Goal: Transaction & Acquisition: Purchase product/service

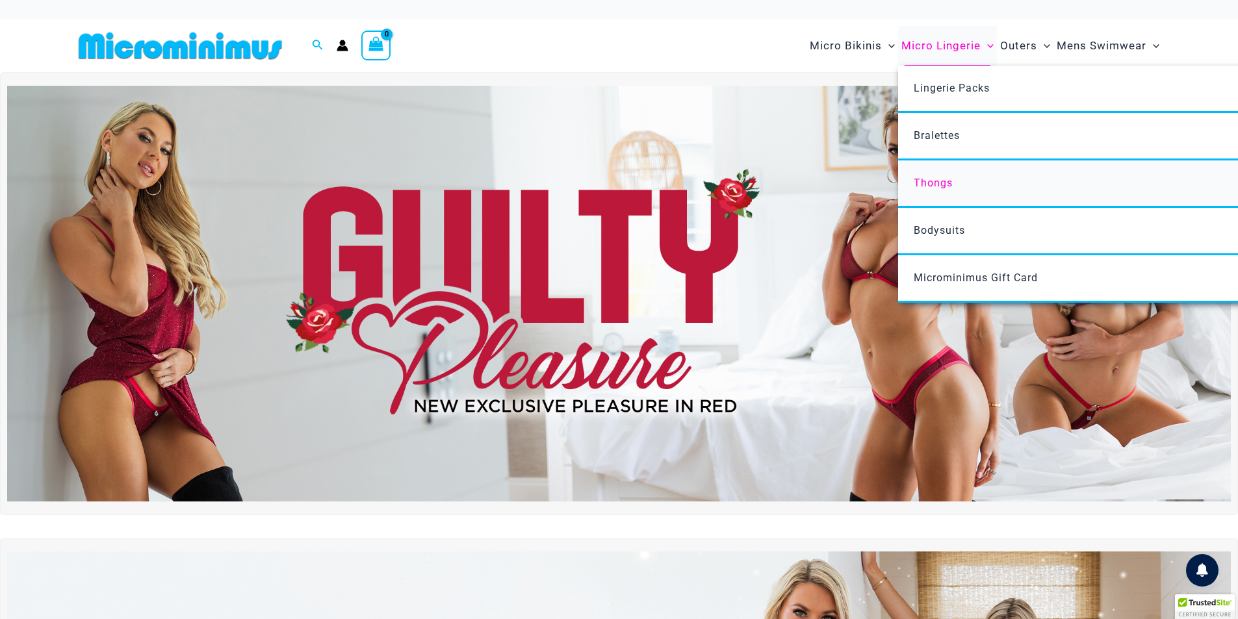
click at [937, 190] on link "Thongs" at bounding box center [1091, 184] width 387 height 47
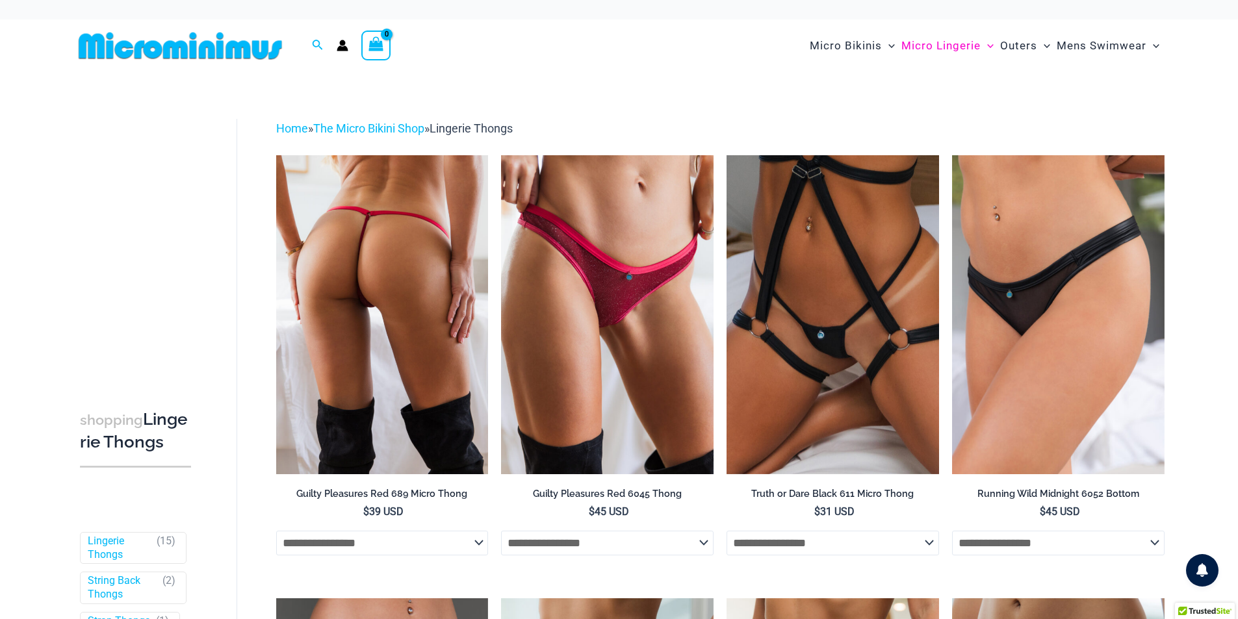
click at [374, 284] on img at bounding box center [382, 314] width 213 height 318
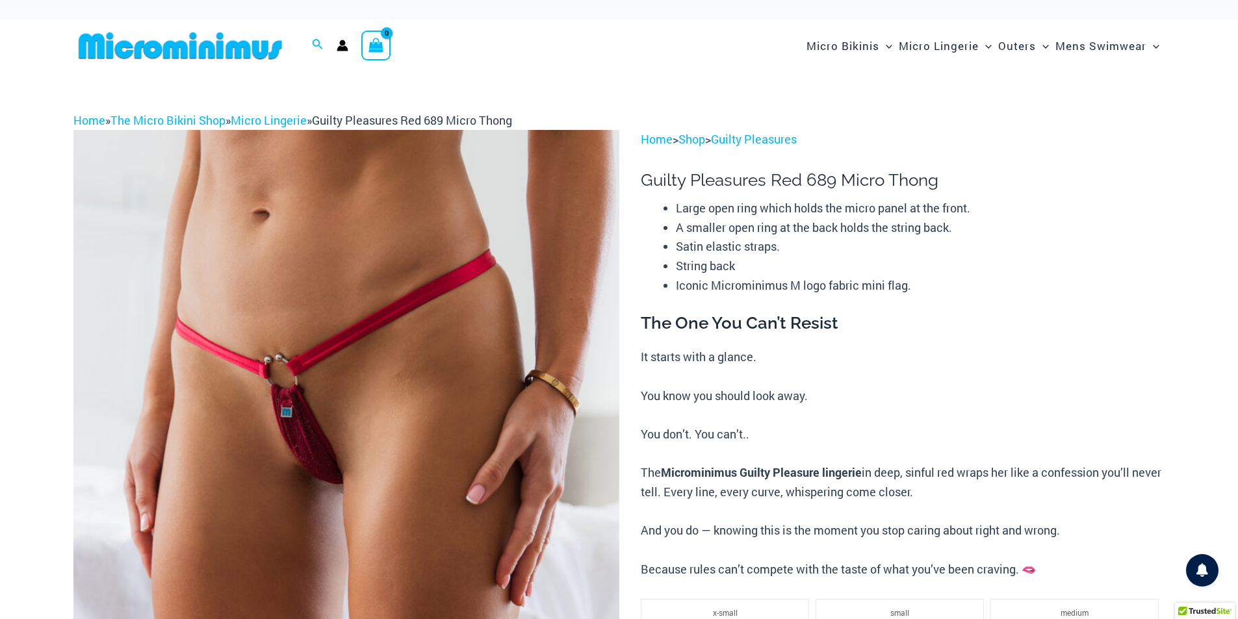
click at [326, 378] on img at bounding box center [346, 539] width 546 height 819
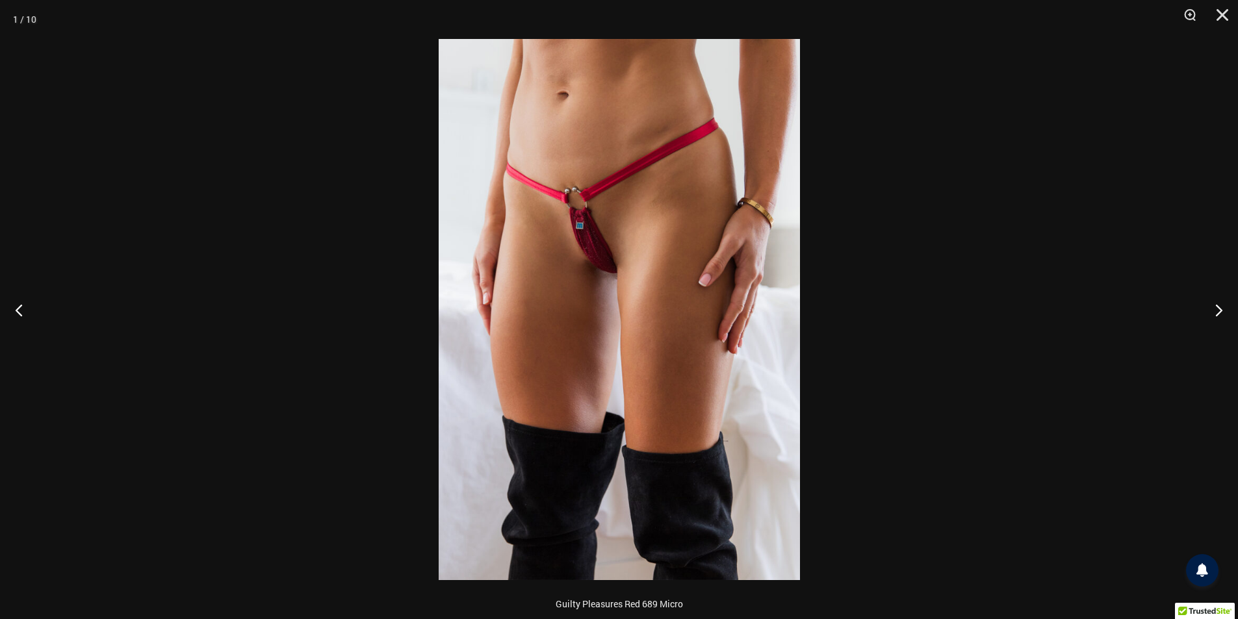
click at [609, 282] on img at bounding box center [619, 309] width 361 height 541
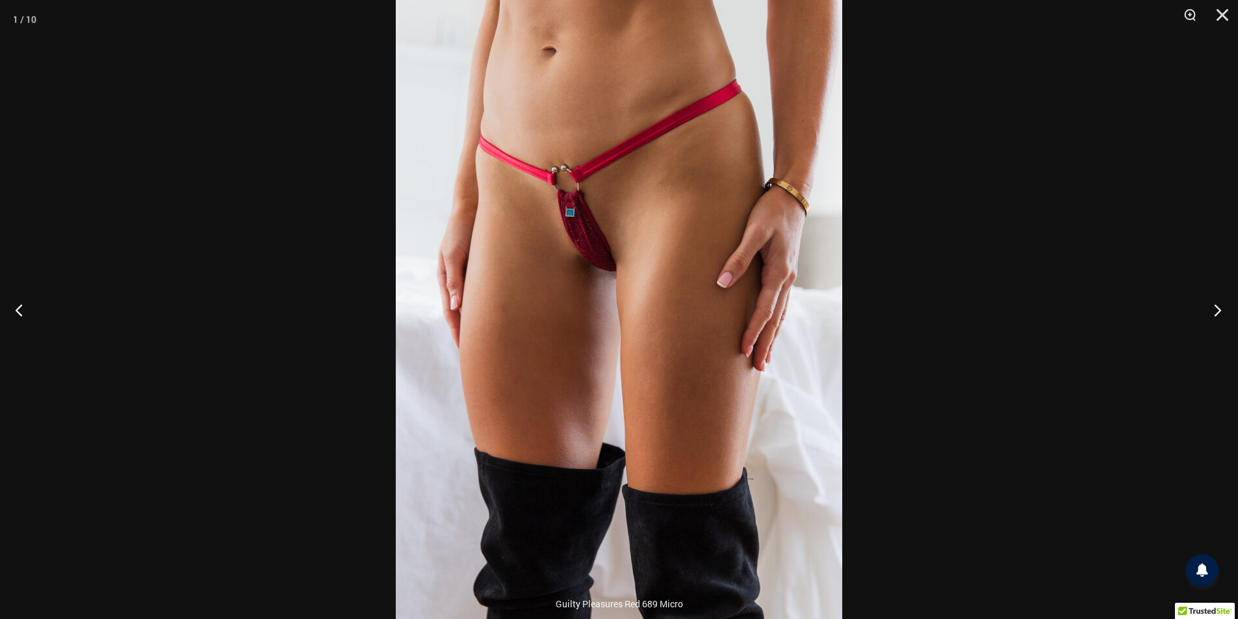
click at [1223, 306] on button "Next" at bounding box center [1213, 310] width 49 height 65
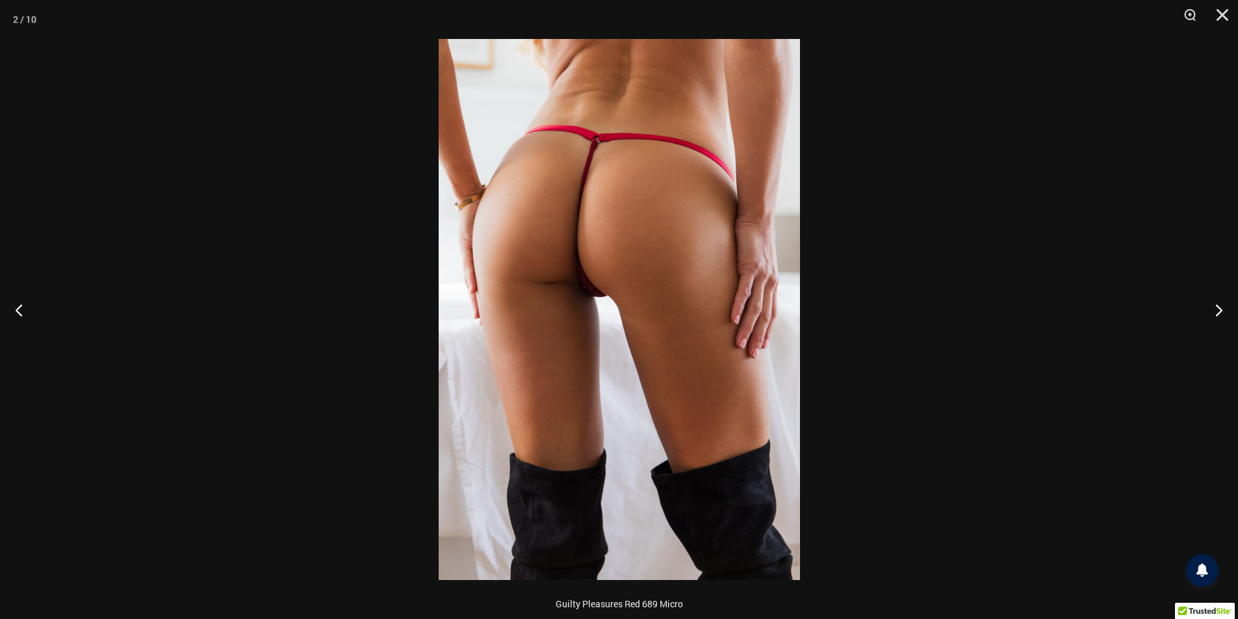
click at [601, 164] on img at bounding box center [619, 309] width 361 height 541
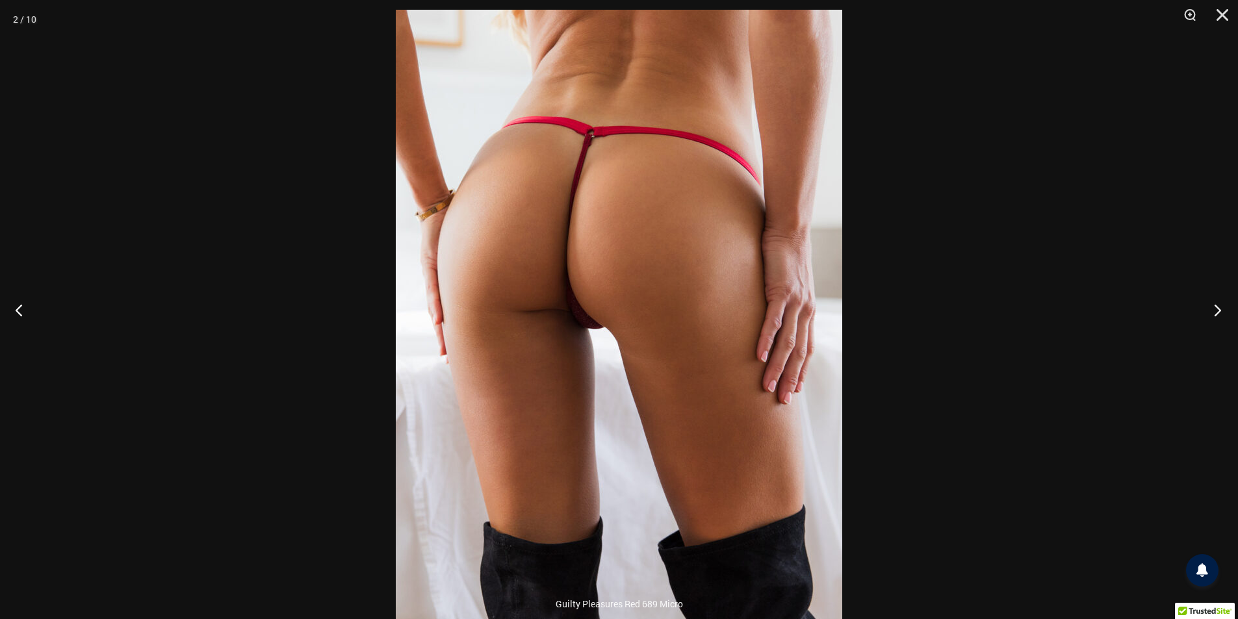
click at [1214, 307] on button "Next" at bounding box center [1213, 310] width 49 height 65
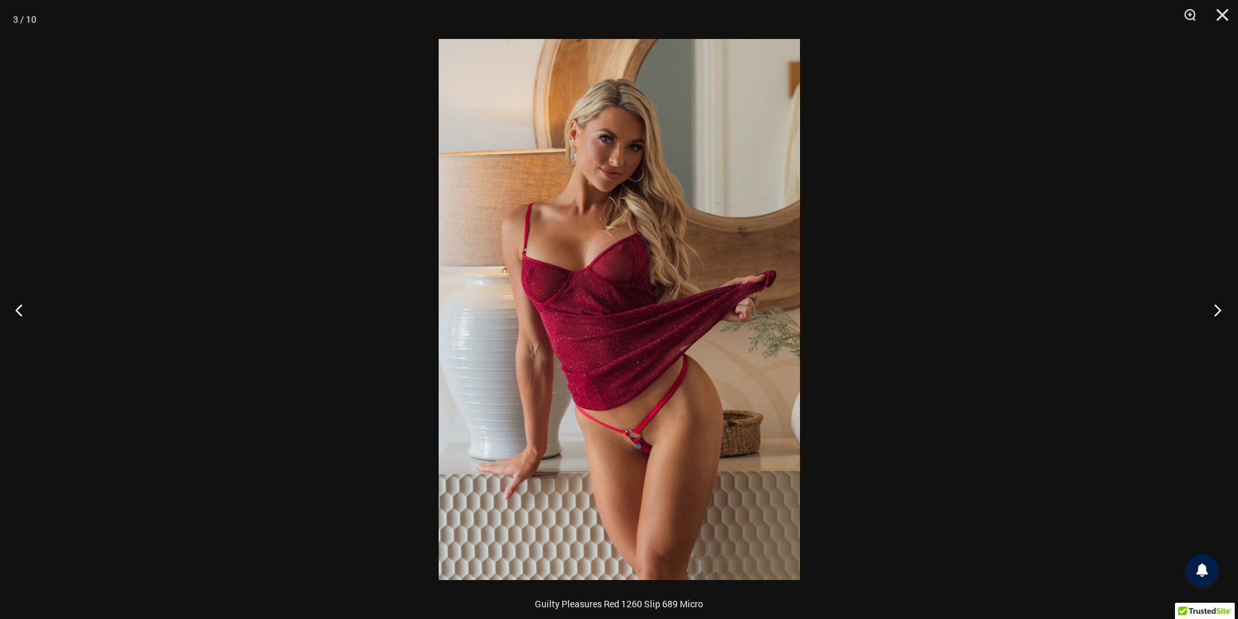
click at [1214, 307] on button "Next" at bounding box center [1213, 310] width 49 height 65
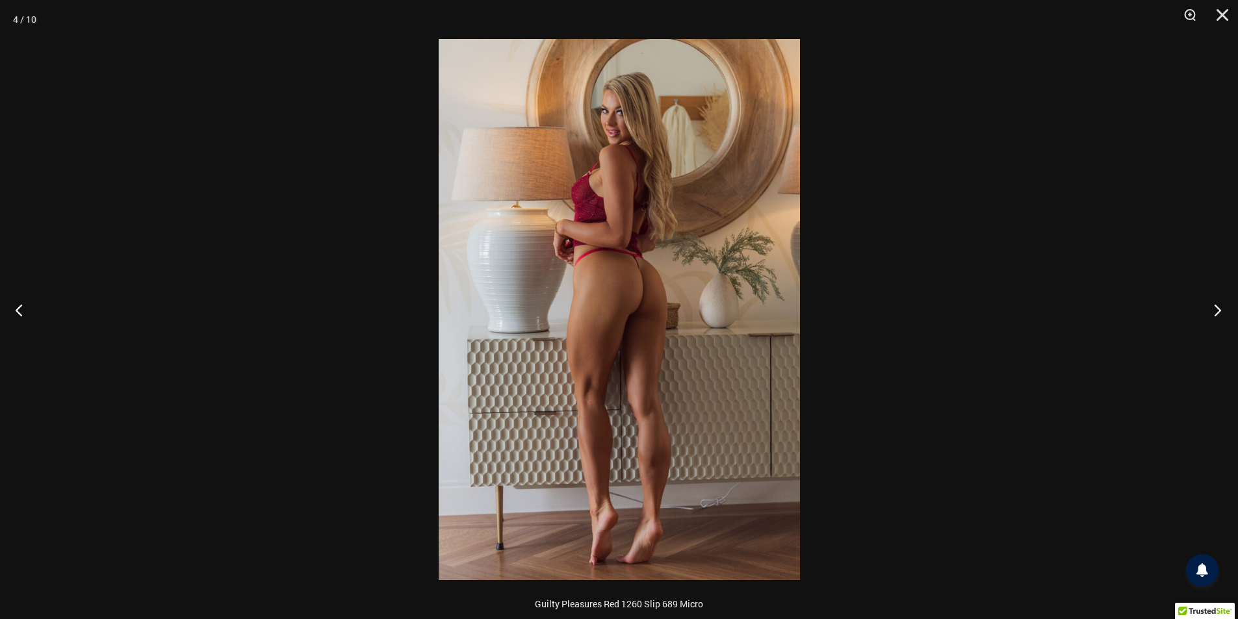
click at [1214, 307] on button "Next" at bounding box center [1213, 310] width 49 height 65
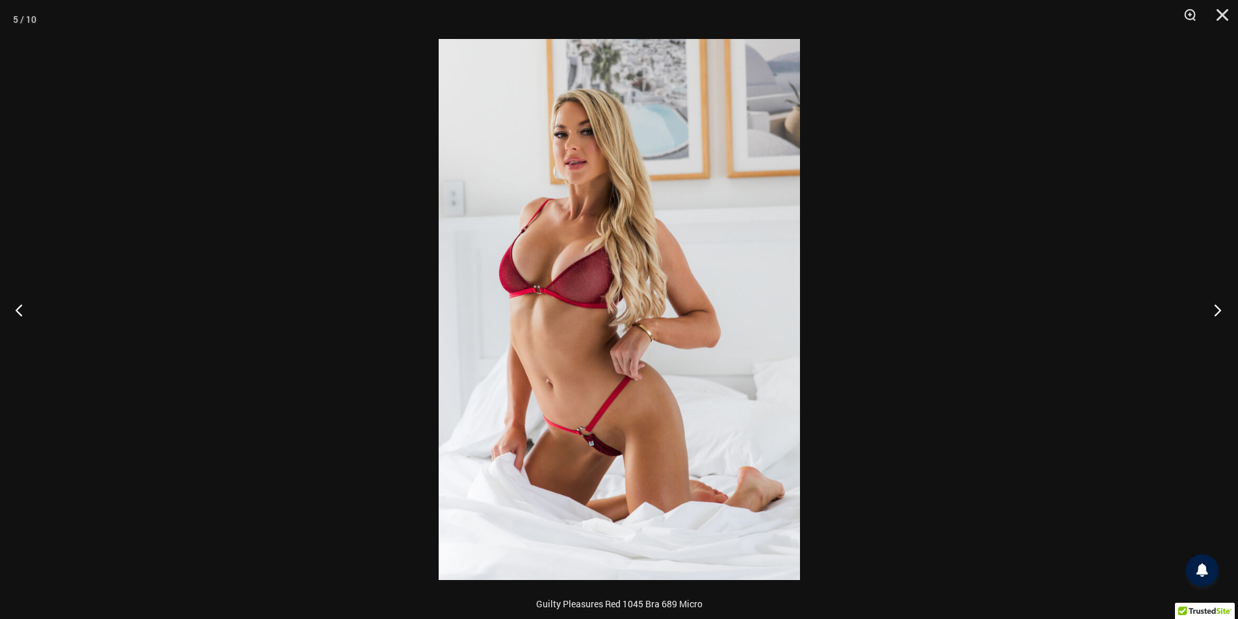
click at [1214, 307] on button "Next" at bounding box center [1213, 310] width 49 height 65
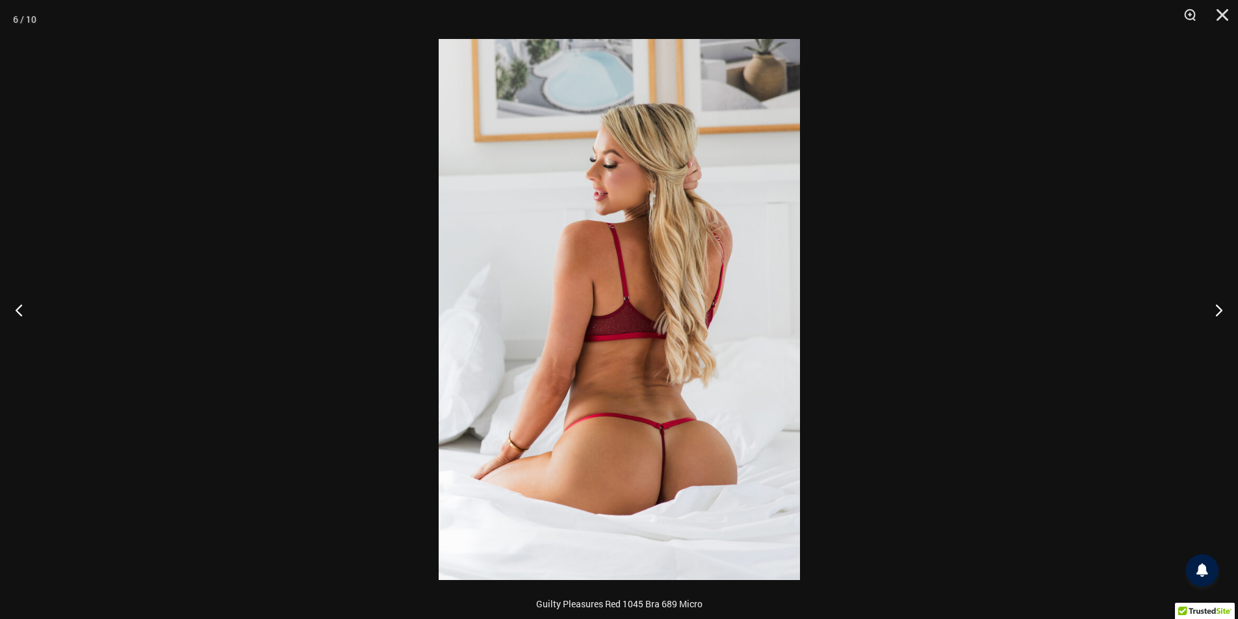
click at [664, 458] on img at bounding box center [619, 309] width 361 height 541
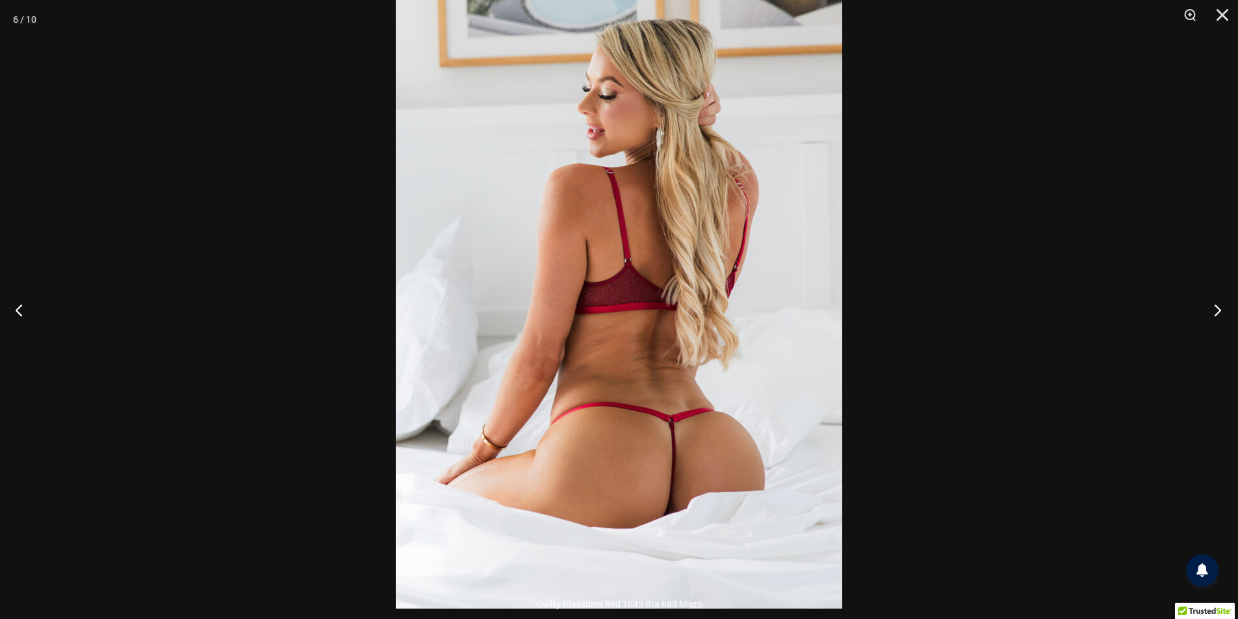
click at [1224, 313] on button "Next" at bounding box center [1213, 310] width 49 height 65
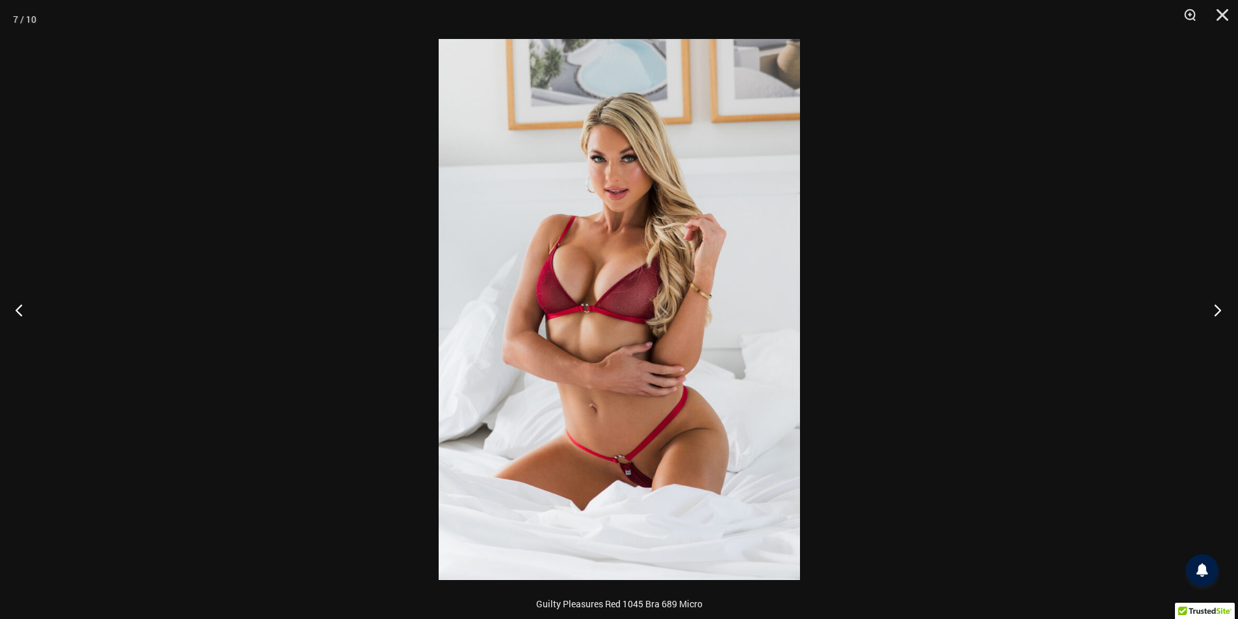
click at [1224, 313] on button "Next" at bounding box center [1213, 310] width 49 height 65
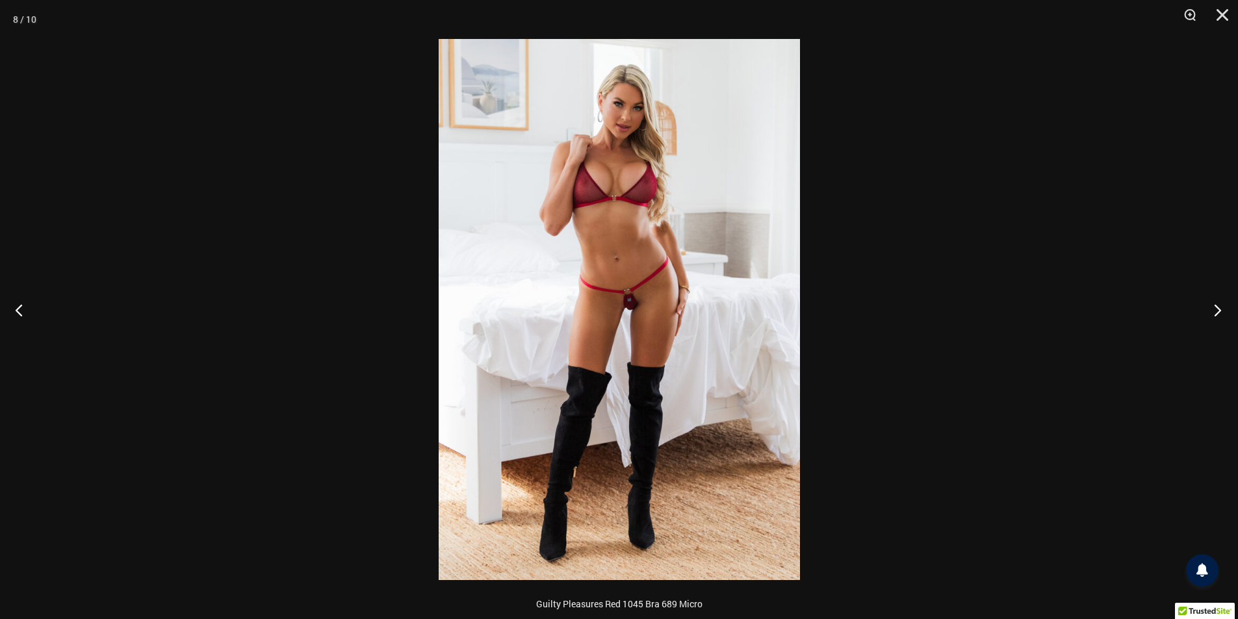
click at [1224, 313] on button "Next" at bounding box center [1213, 310] width 49 height 65
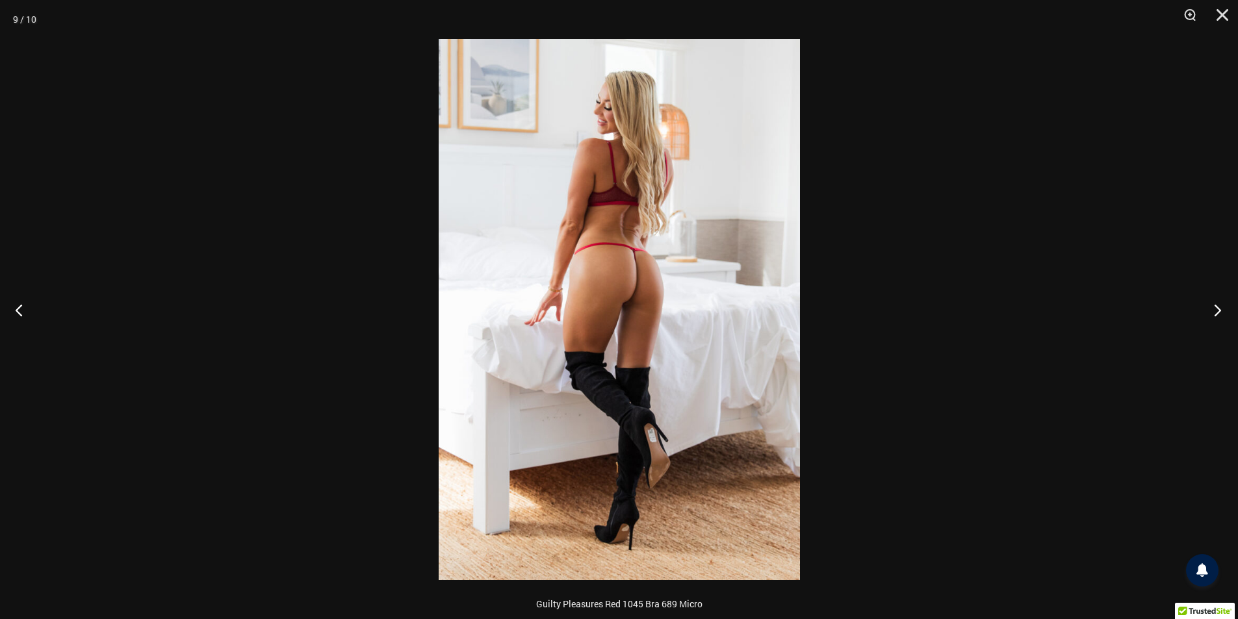
click at [1224, 313] on button "Next" at bounding box center [1213, 310] width 49 height 65
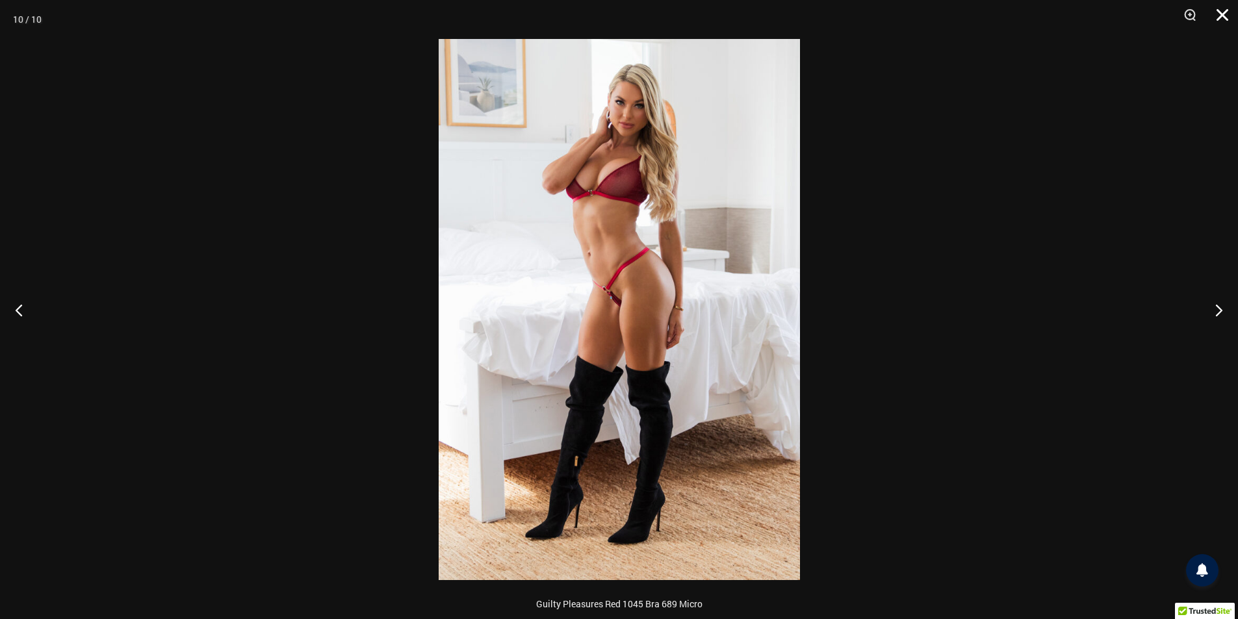
click at [1224, 16] on button "Close" at bounding box center [1218, 19] width 32 height 39
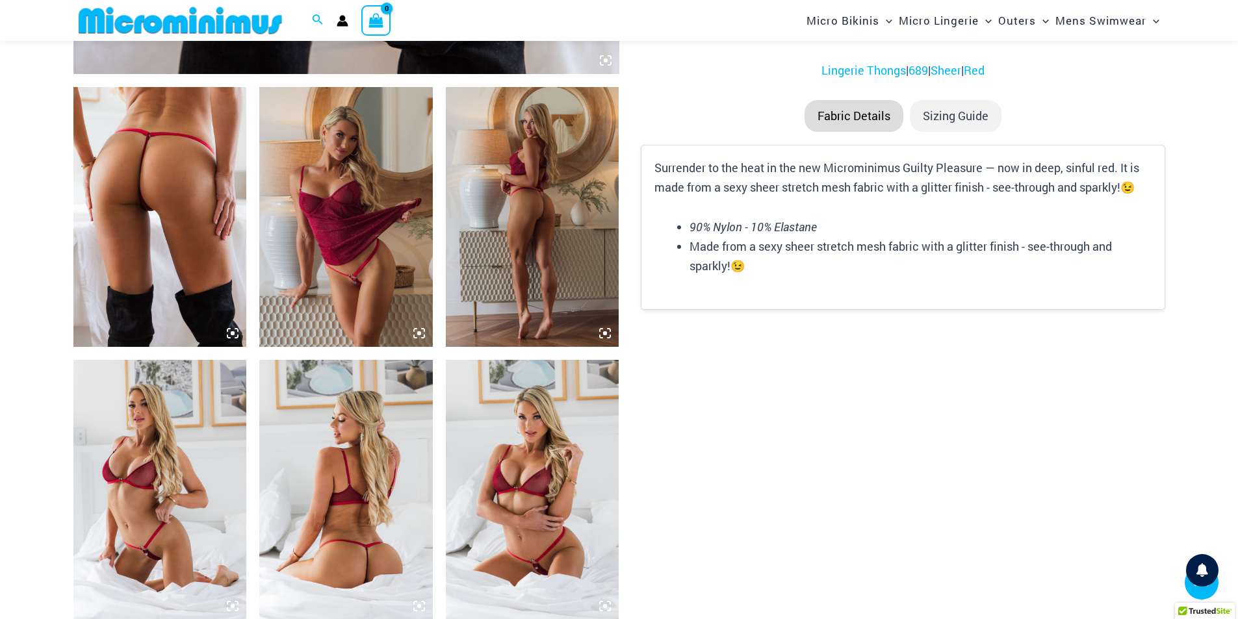
scroll to position [1028, 0]
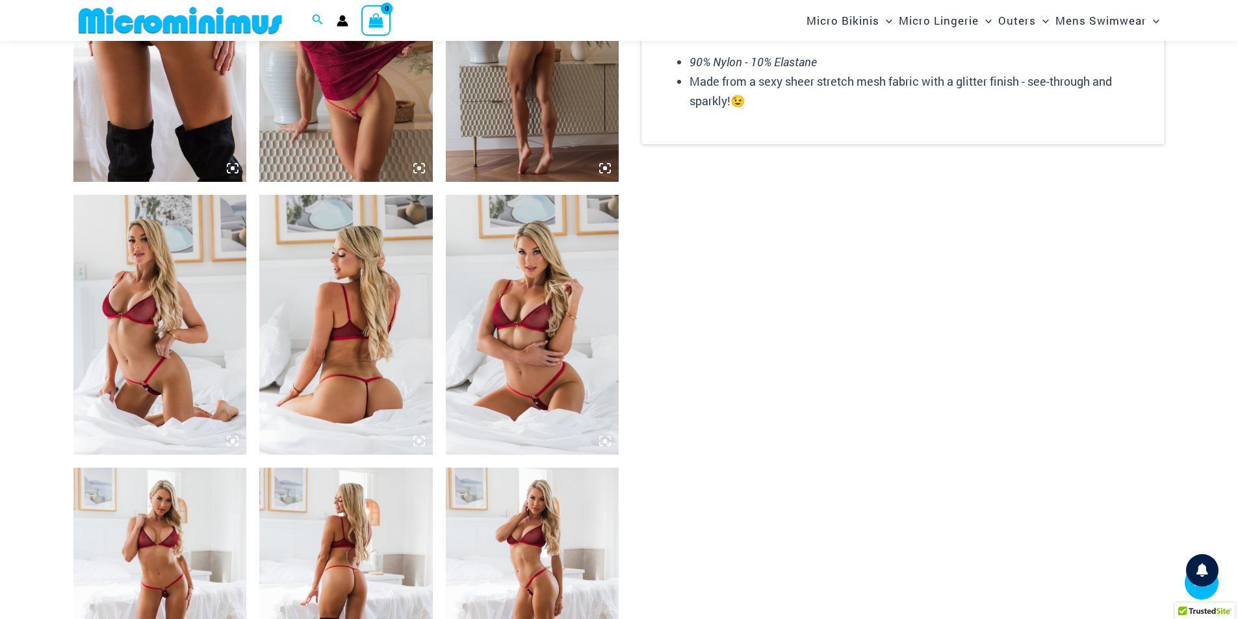
click at [357, 393] on img at bounding box center [346, 325] width 174 height 260
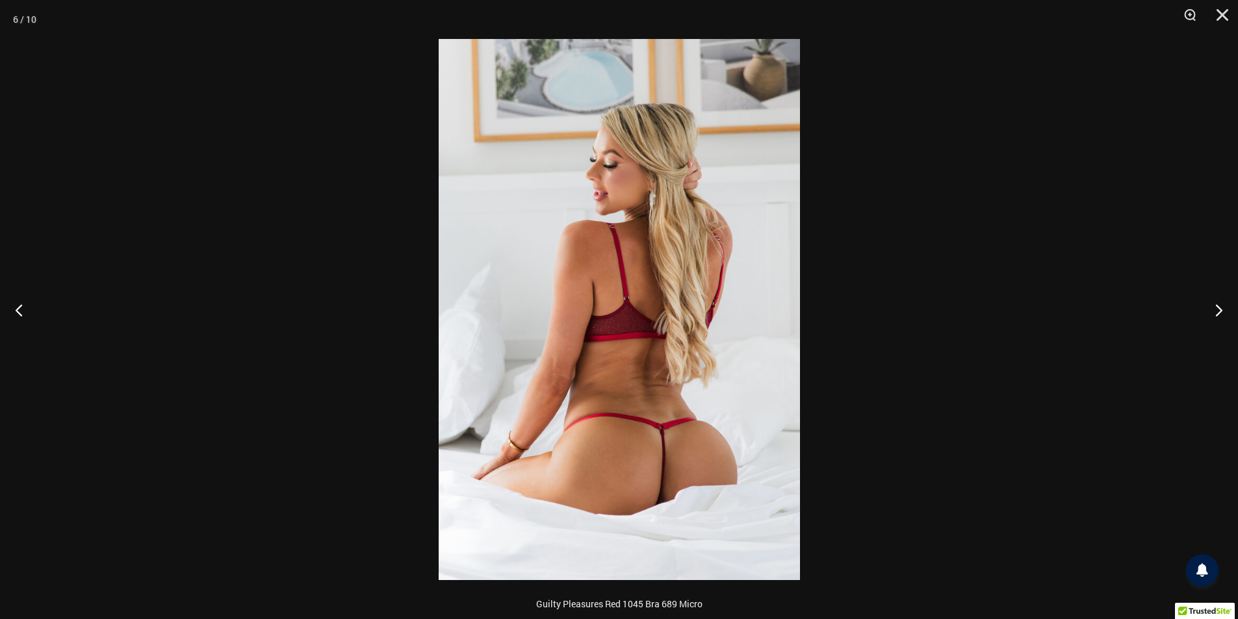
click at [664, 438] on img at bounding box center [619, 309] width 361 height 541
